Goal: Task Accomplishment & Management: Manage account settings

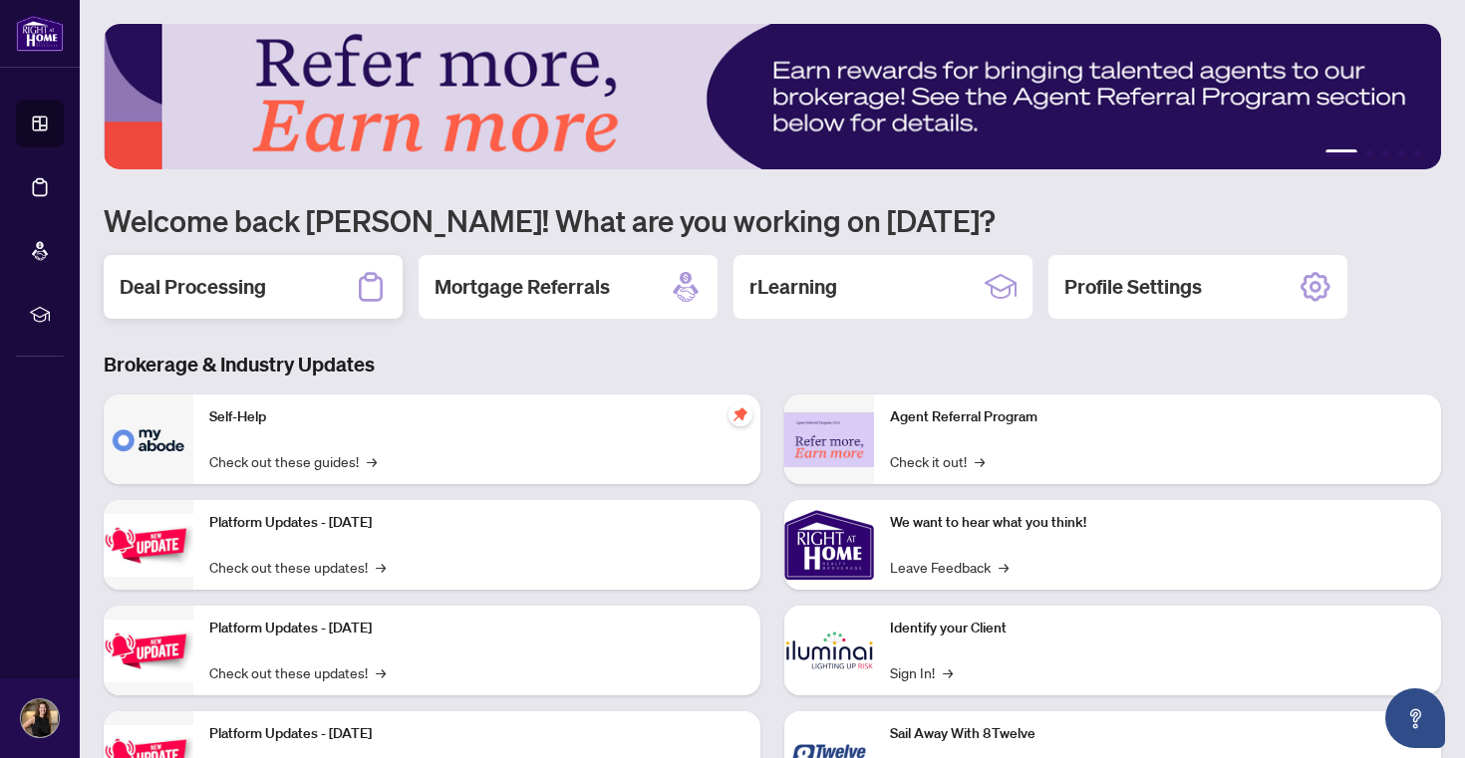
click at [225, 292] on h2 "Deal Processing" at bounding box center [193, 287] width 146 height 28
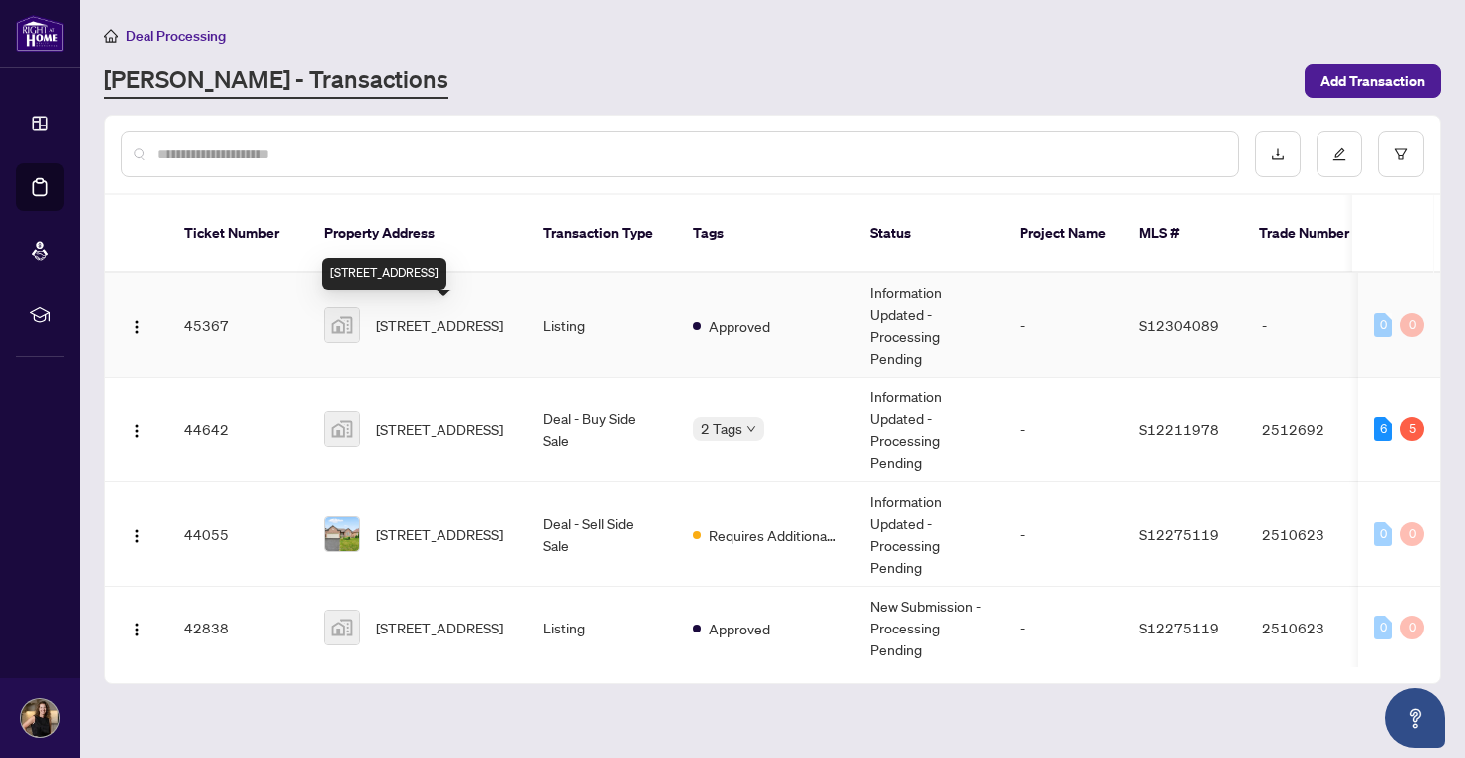
click at [449, 336] on span "[STREET_ADDRESS]" at bounding box center [440, 325] width 128 height 22
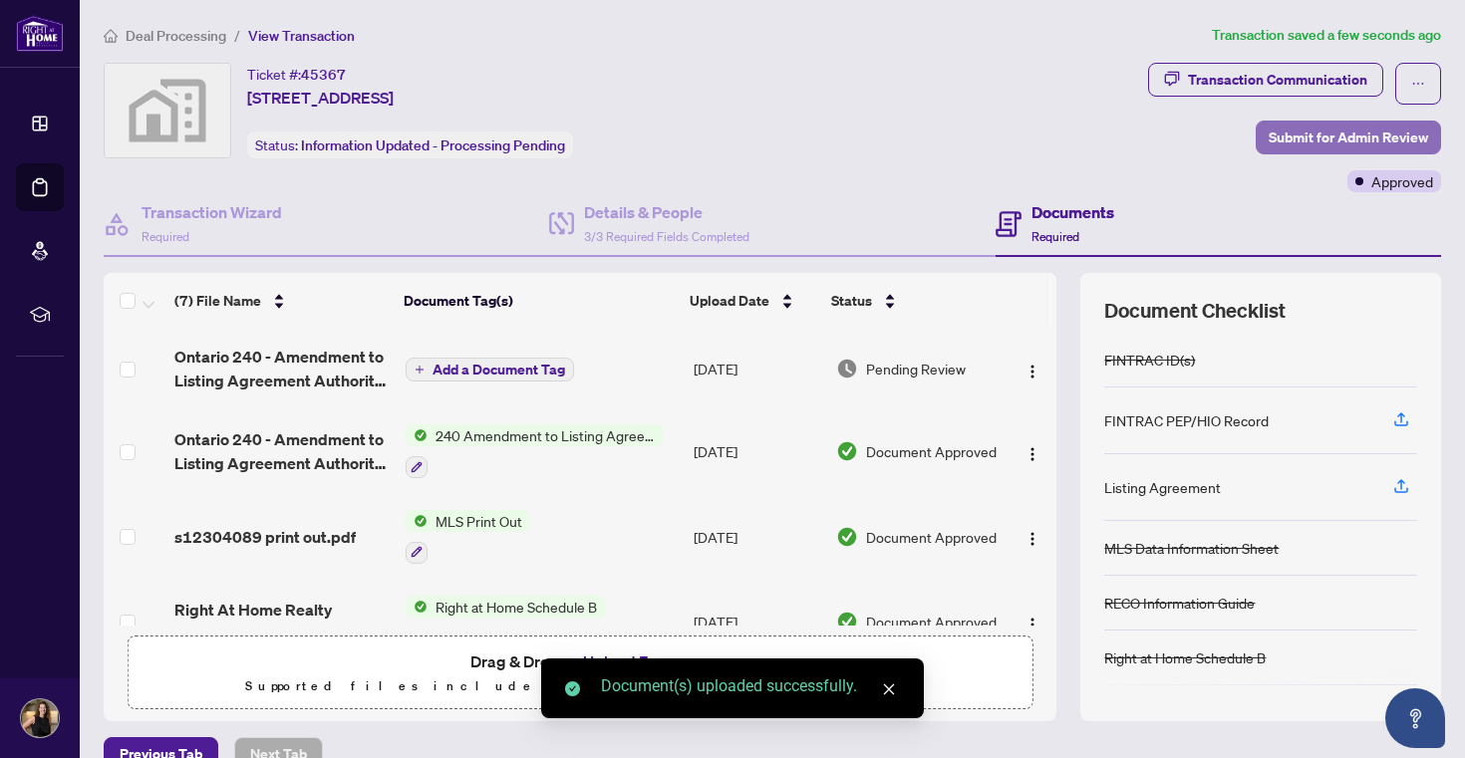
click at [1342, 137] on span "Submit for Admin Review" at bounding box center [1348, 138] width 159 height 32
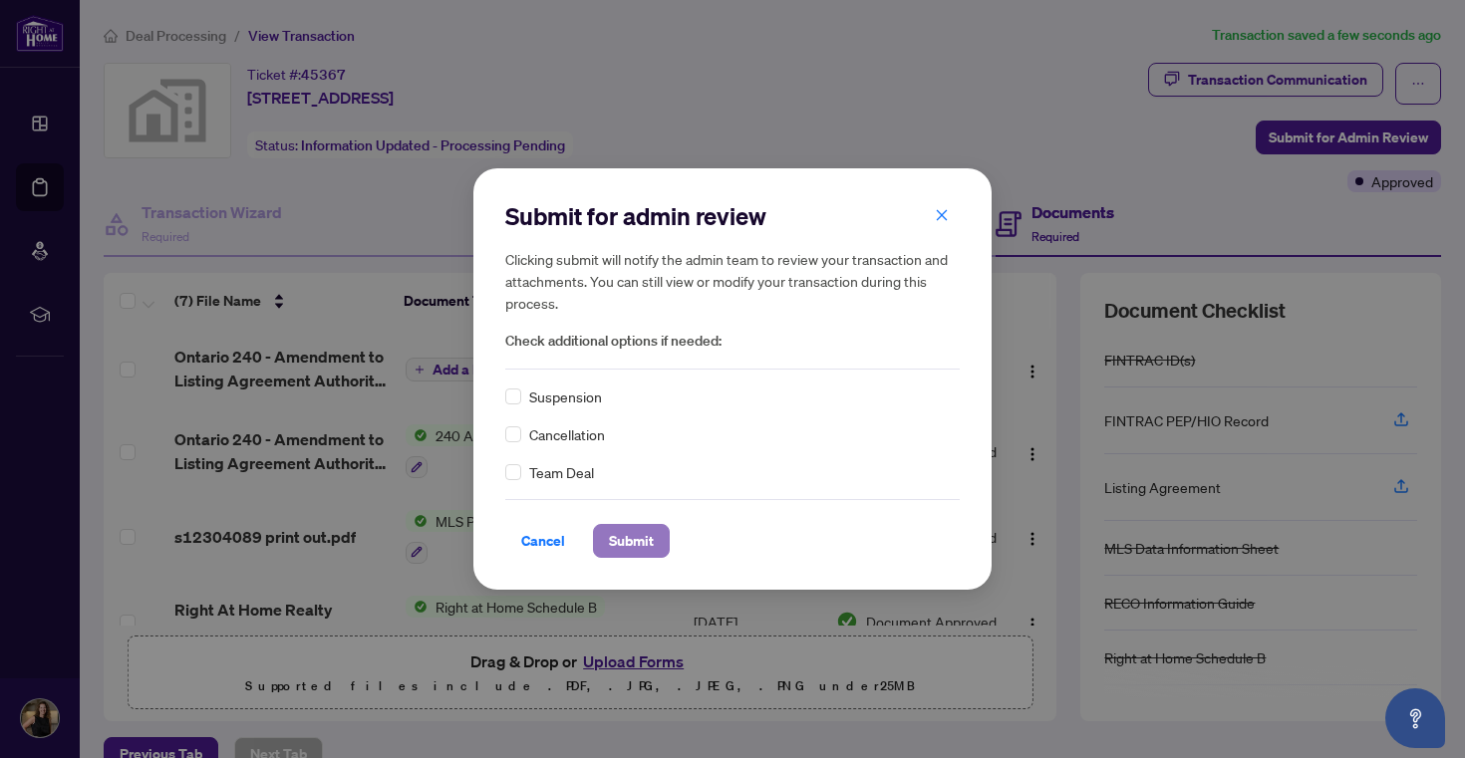
click at [623, 534] on span "Submit" at bounding box center [631, 541] width 45 height 32
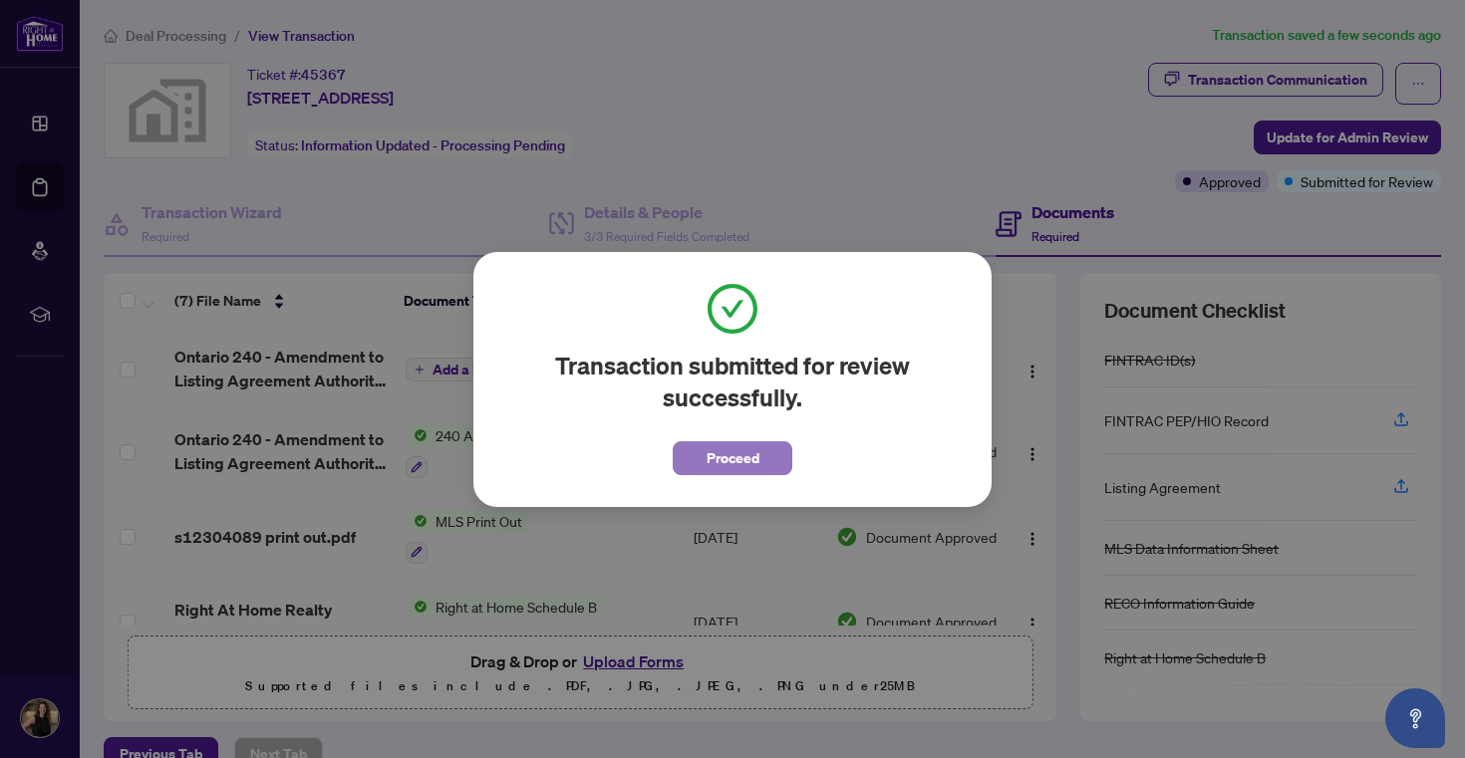
click at [724, 461] on span "Proceed" at bounding box center [732, 458] width 53 height 32
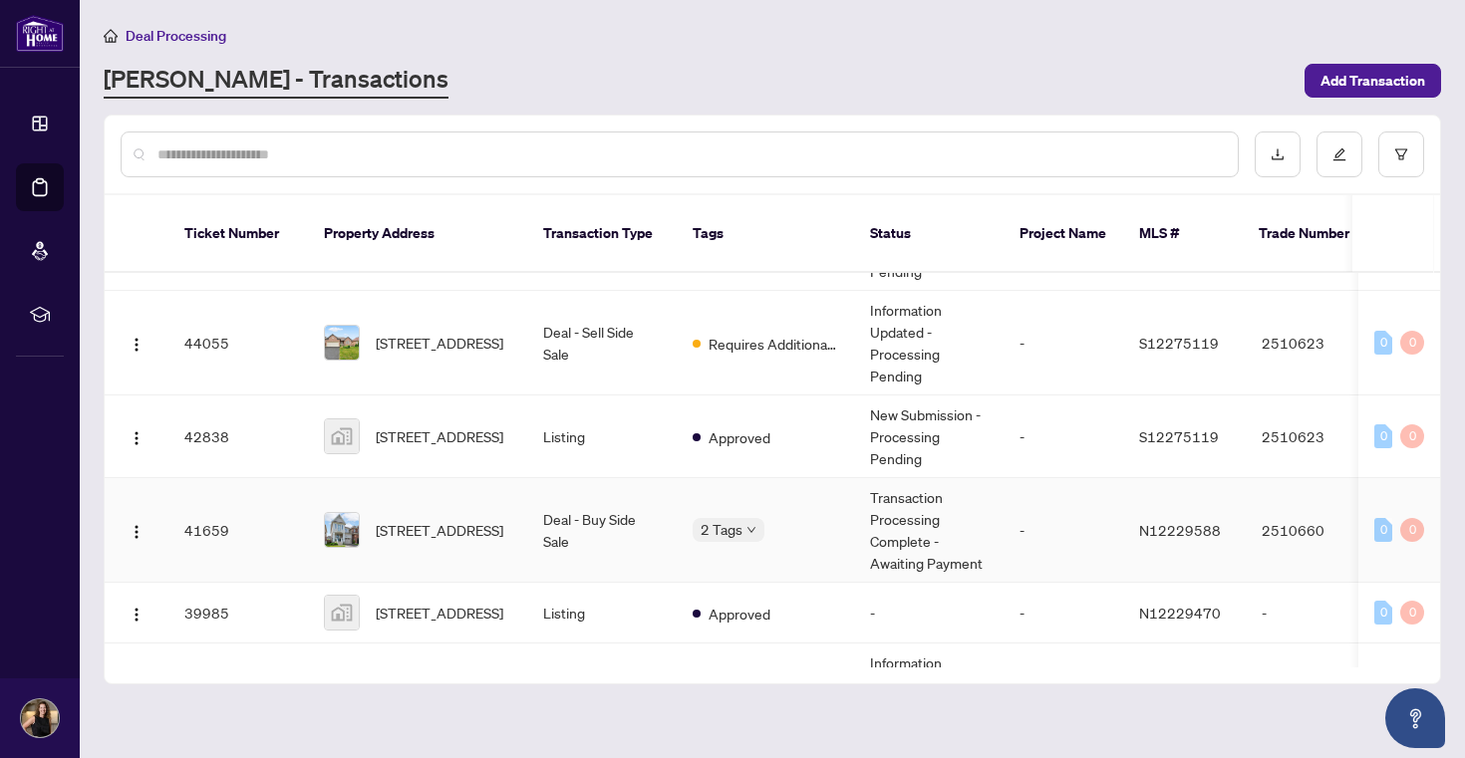
scroll to position [194, 0]
click at [453, 523] on span "[STREET_ADDRESS]" at bounding box center [440, 527] width 128 height 22
